Goal: Information Seeking & Learning: Find specific fact

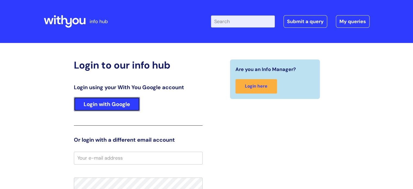
click at [101, 107] on link "Login with Google" at bounding box center [107, 104] width 66 height 14
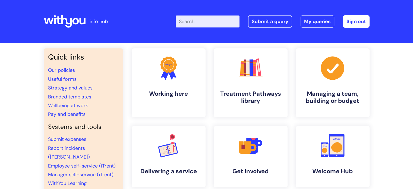
click at [218, 18] on input "Enter your search term here..." at bounding box center [208, 21] width 64 height 12
type input "blue light"
click button "Search" at bounding box center [0, 0] width 0 height 0
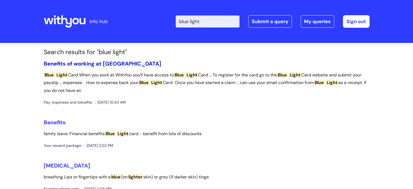
click at [83, 64] on link "Benefits of working at [GEOGRAPHIC_DATA]" at bounding box center [103, 63] width 118 height 7
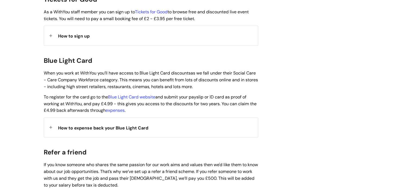
scroll to position [543, 0]
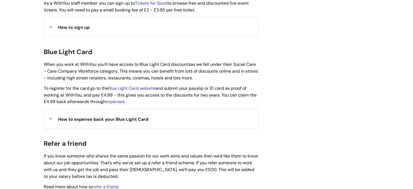
click at [49, 112] on div "How to expense back your Blue Light Card" at bounding box center [151, 118] width 214 height 19
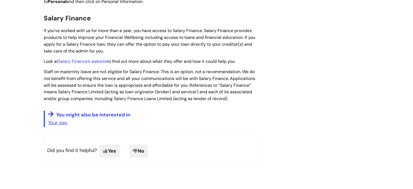
scroll to position [1221, 0]
